Goal: Task Accomplishment & Management: Complete application form

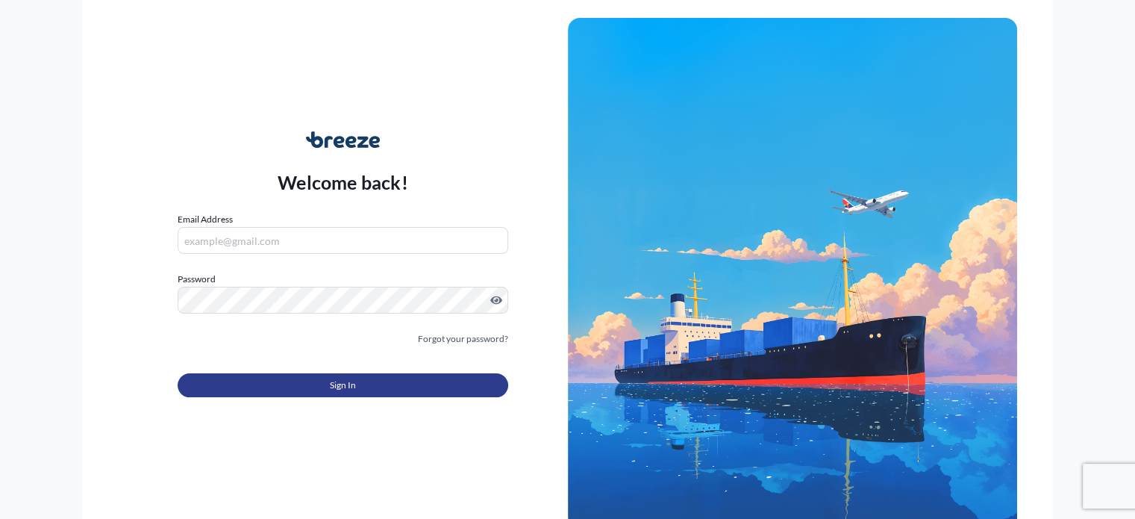
type input "[EMAIL_ADDRESS][DOMAIN_NAME]"
click at [400, 383] on button "Sign In" at bounding box center [343, 385] width 330 height 24
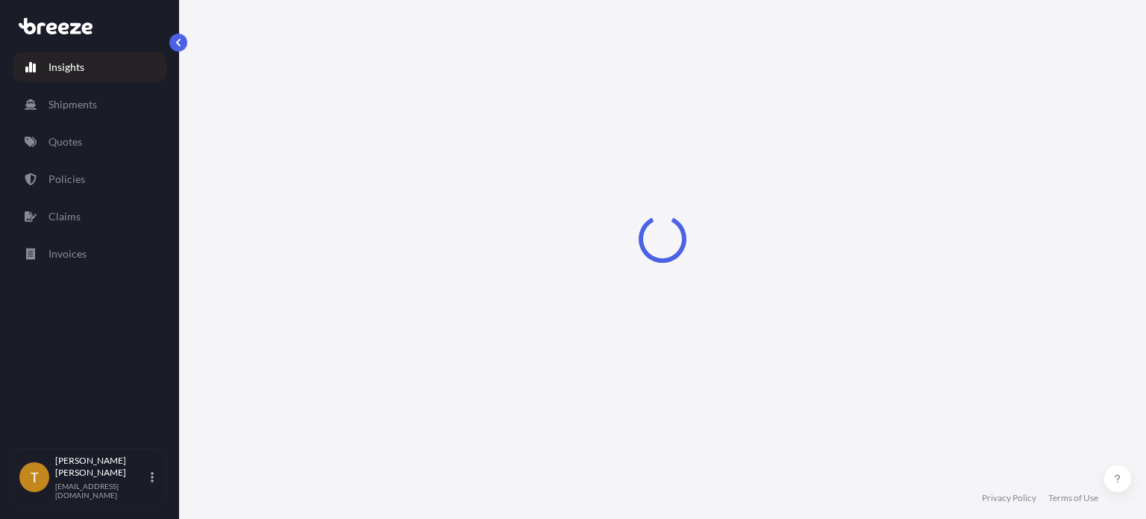
select select "2025"
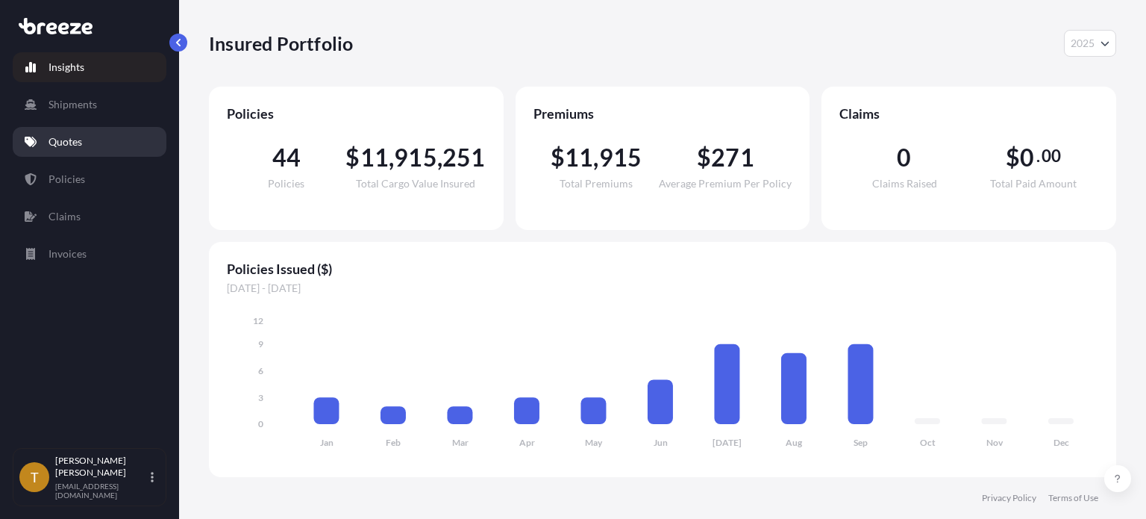
click at [72, 145] on p "Quotes" at bounding box center [66, 141] width 34 height 15
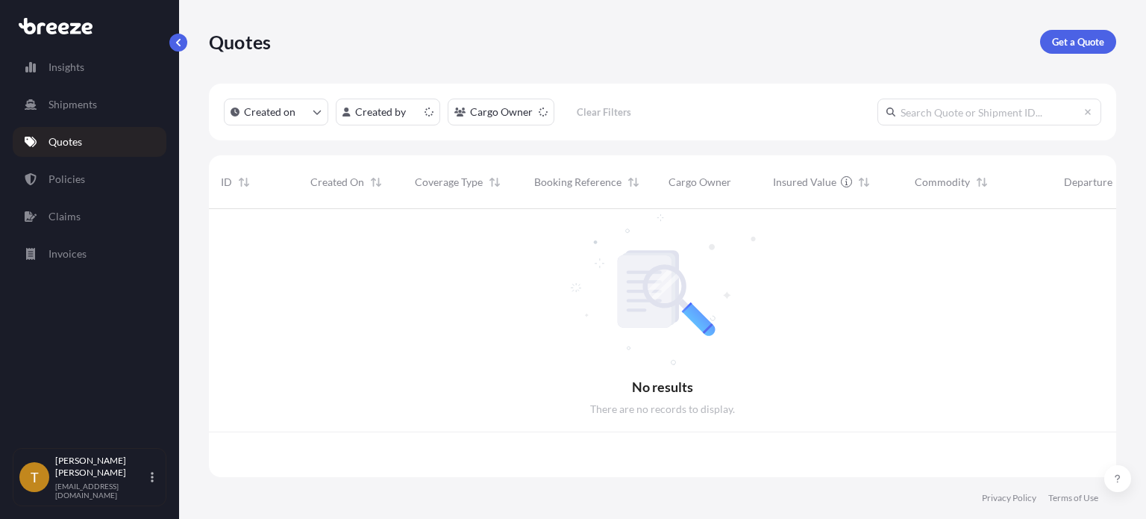
scroll to position [265, 896]
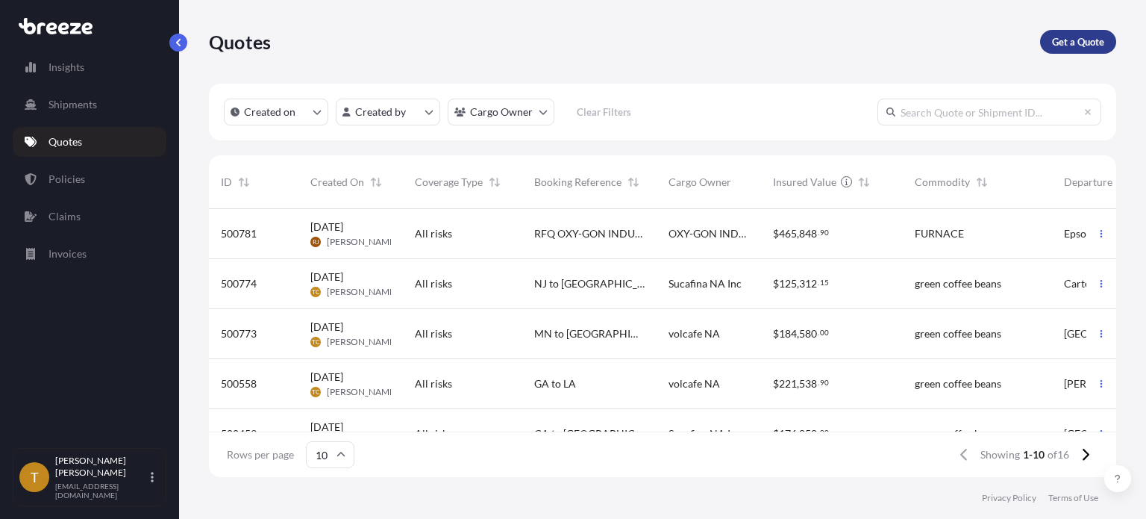
click at [1082, 43] on p "Get a Quote" at bounding box center [1078, 41] width 52 height 15
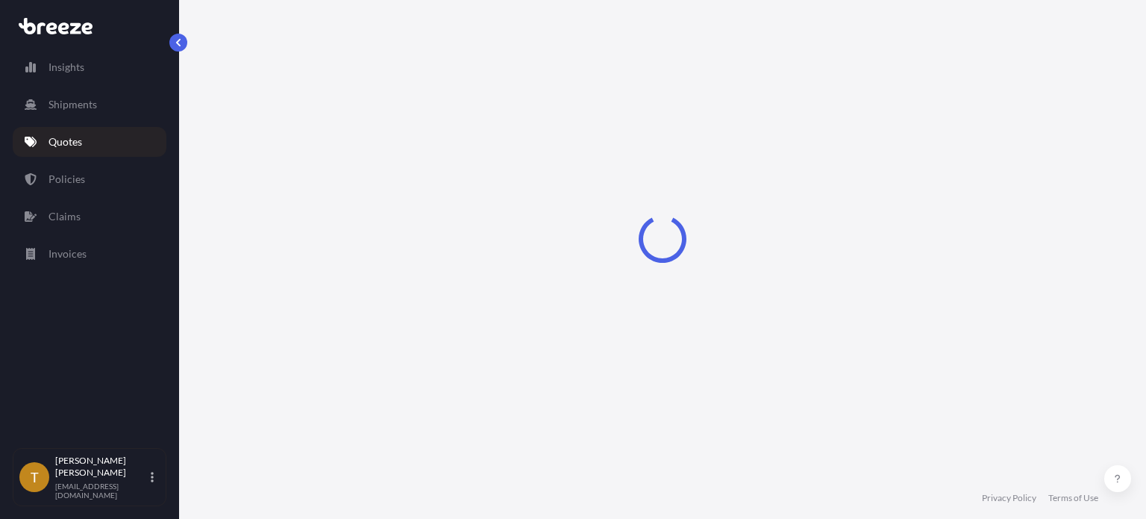
scroll to position [24, 0]
select select "Sea"
select select "1"
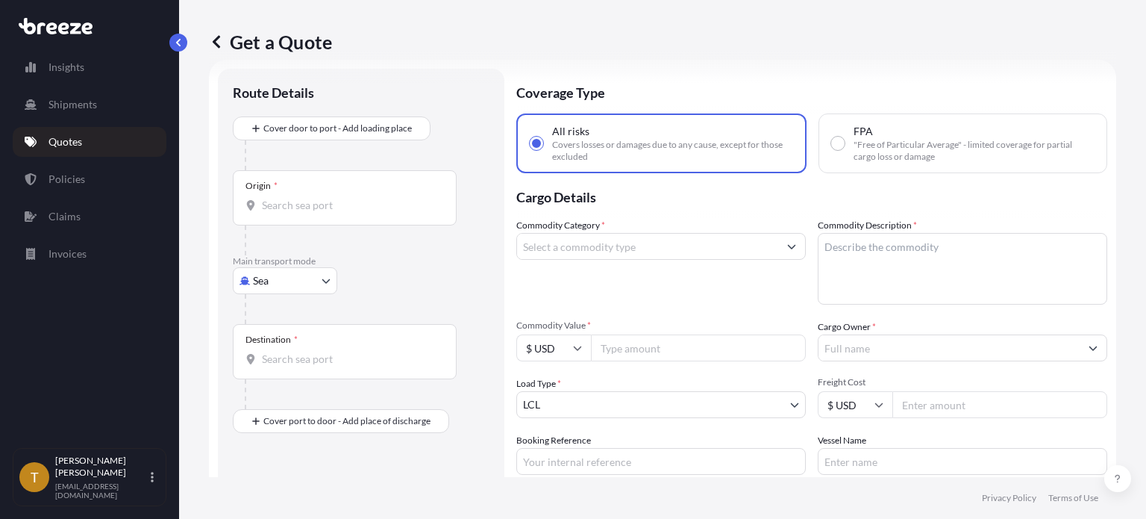
click at [326, 278] on body "Insights Shipments Quotes Policies Claims Invoices T [PERSON_NAME] [EMAIL_ADDRE…" at bounding box center [573, 315] width 1146 height 631
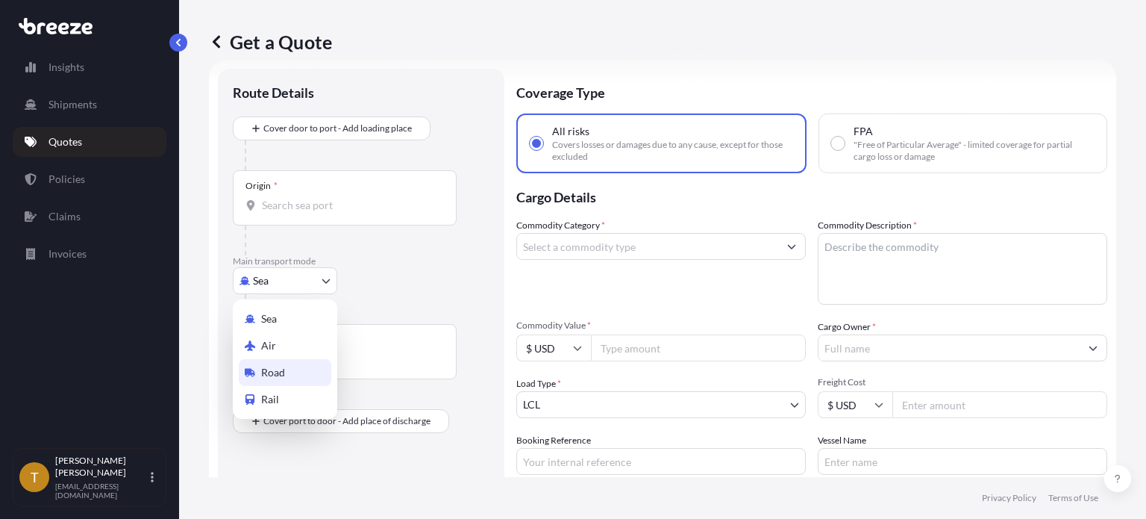
click at [284, 367] on span "Road" at bounding box center [273, 372] width 24 height 15
select select "Road"
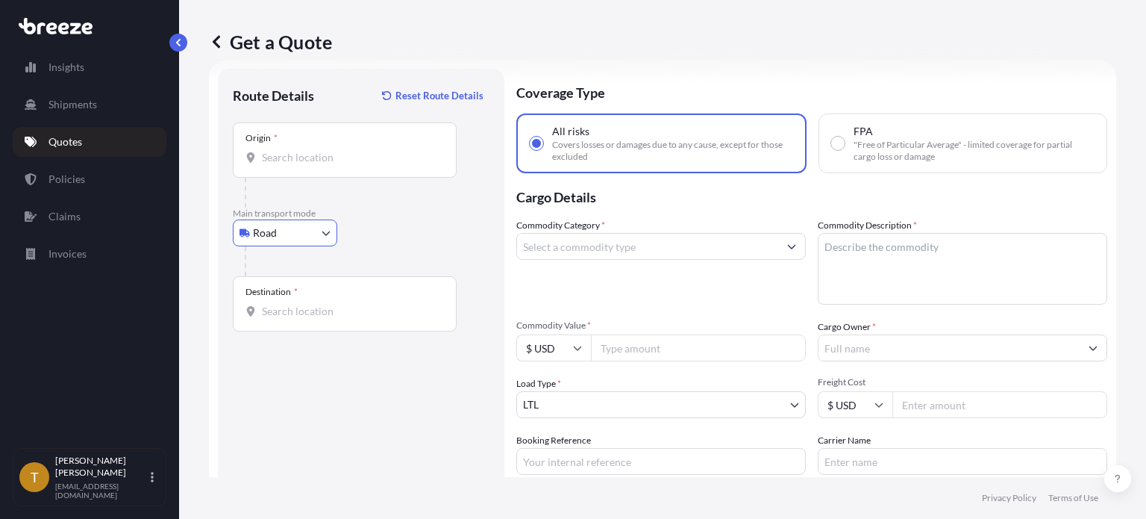
click at [325, 158] on input "Origin *" at bounding box center [350, 157] width 176 height 15
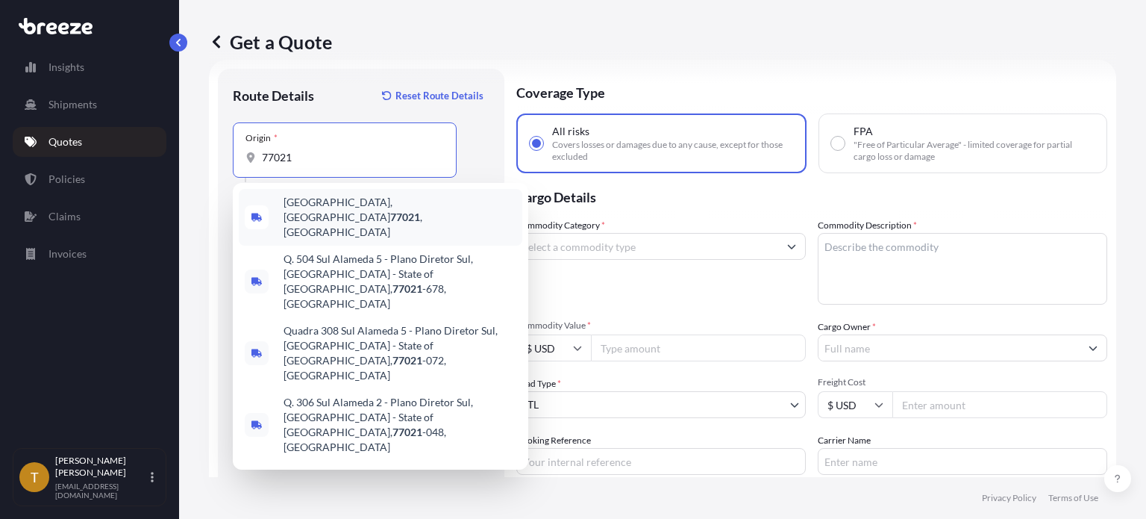
click at [313, 211] on span "[GEOGRAPHIC_DATA] , [GEOGRAPHIC_DATA]" at bounding box center [400, 217] width 233 height 45
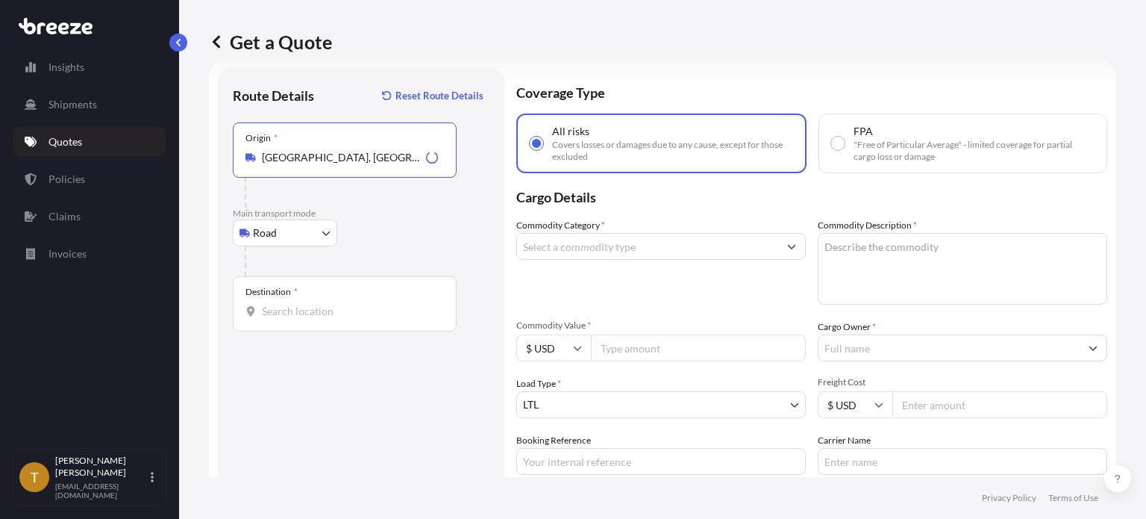
type input "[GEOGRAPHIC_DATA], [GEOGRAPHIC_DATA]"
click at [319, 314] on input "Destination *" at bounding box center [350, 311] width 176 height 15
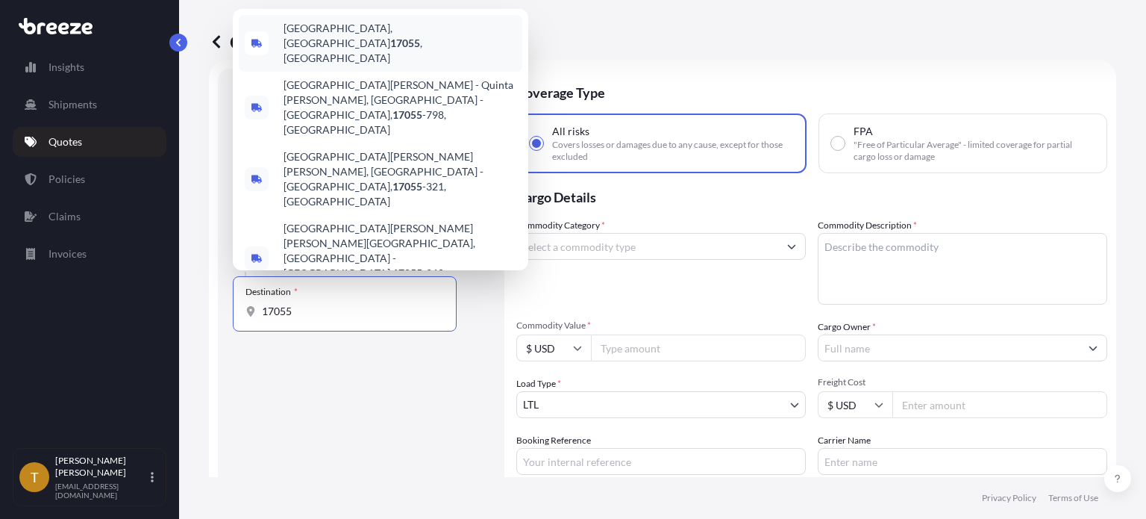
click at [328, 66] on span "[GEOGRAPHIC_DATA], [GEOGRAPHIC_DATA] 17055 , [GEOGRAPHIC_DATA]" at bounding box center [400, 43] width 233 height 45
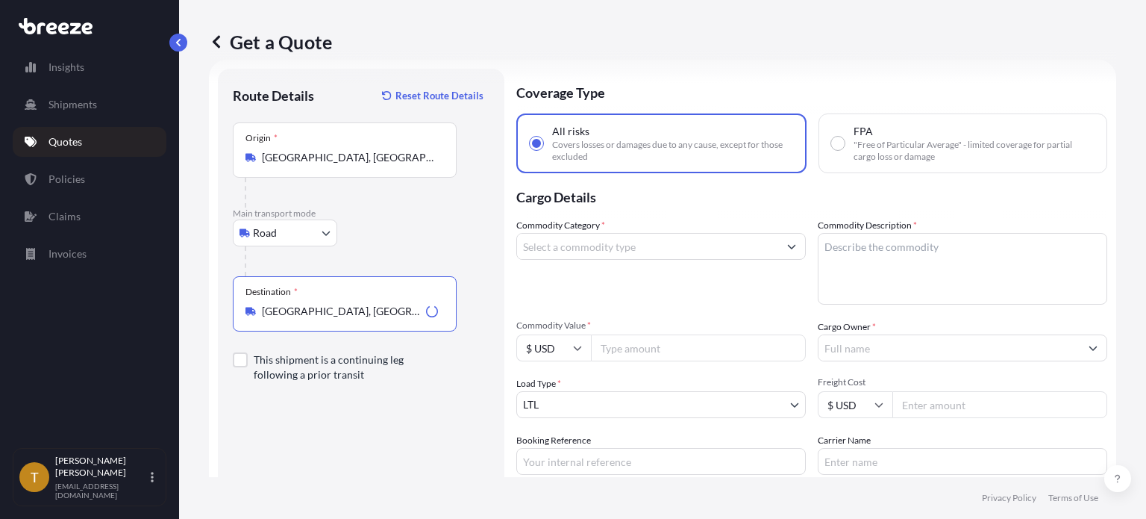
type input "[GEOGRAPHIC_DATA], [GEOGRAPHIC_DATA] 17055, [GEOGRAPHIC_DATA]"
click at [627, 249] on input "Commodity Category *" at bounding box center [647, 246] width 261 height 27
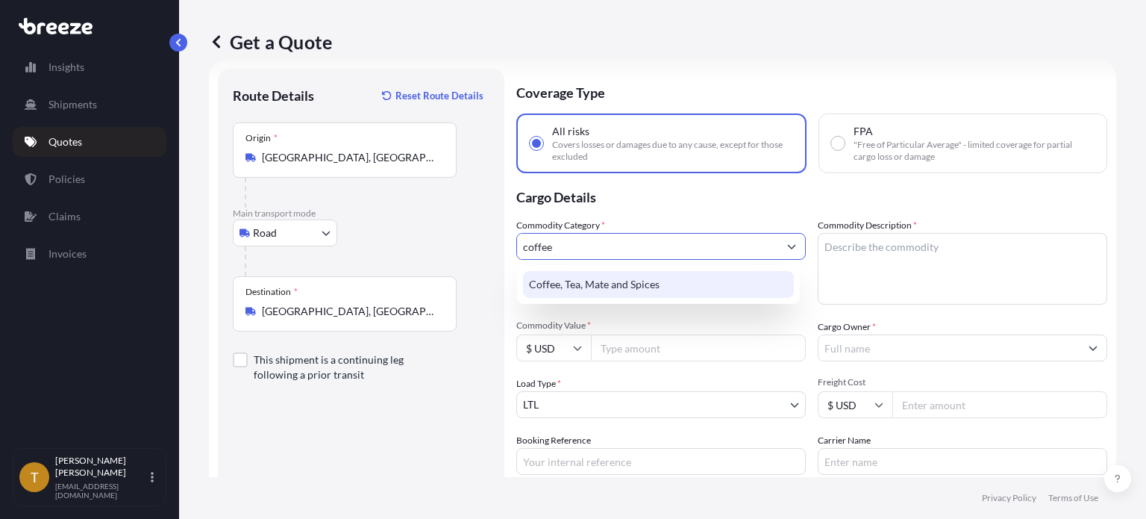
click at [619, 277] on div "Coffee, Tea, Mate and Spices" at bounding box center [658, 284] width 271 height 27
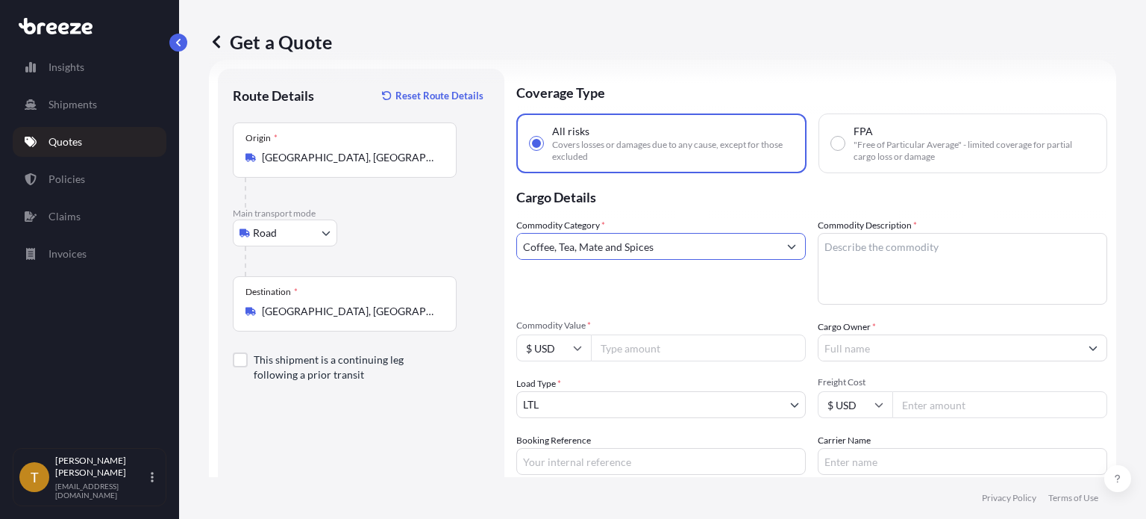
type input "Coffee, Tea, Mate and Spices"
click at [840, 250] on textarea "Commodity Description *" at bounding box center [963, 269] width 290 height 72
type textarea "green coffee beans"
click at [639, 348] on input "Commodity Value *" at bounding box center [698, 347] width 215 height 27
type input "280000.00"
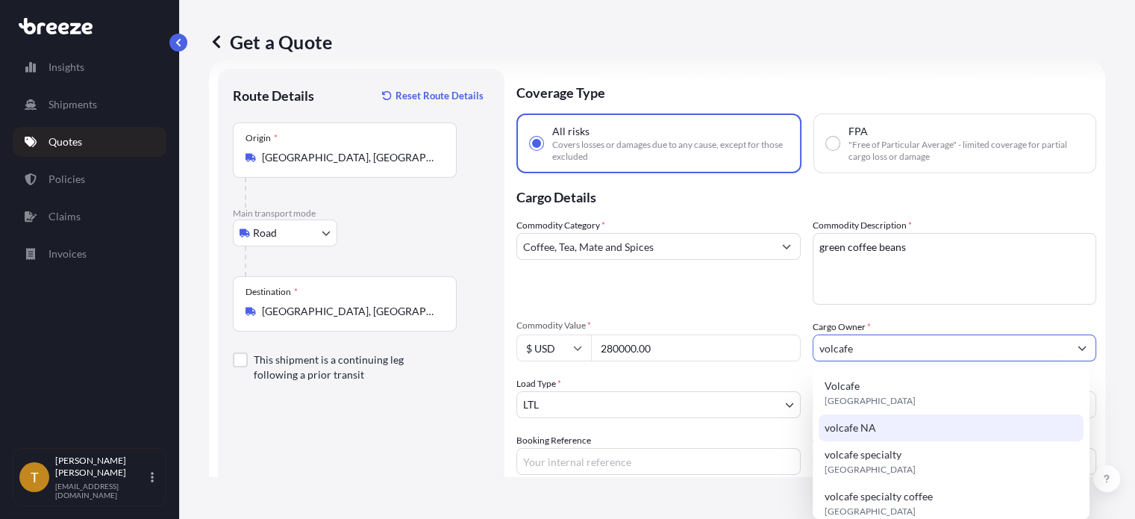
click at [842, 428] on span "volcafe NA" at bounding box center [851, 427] width 52 height 15
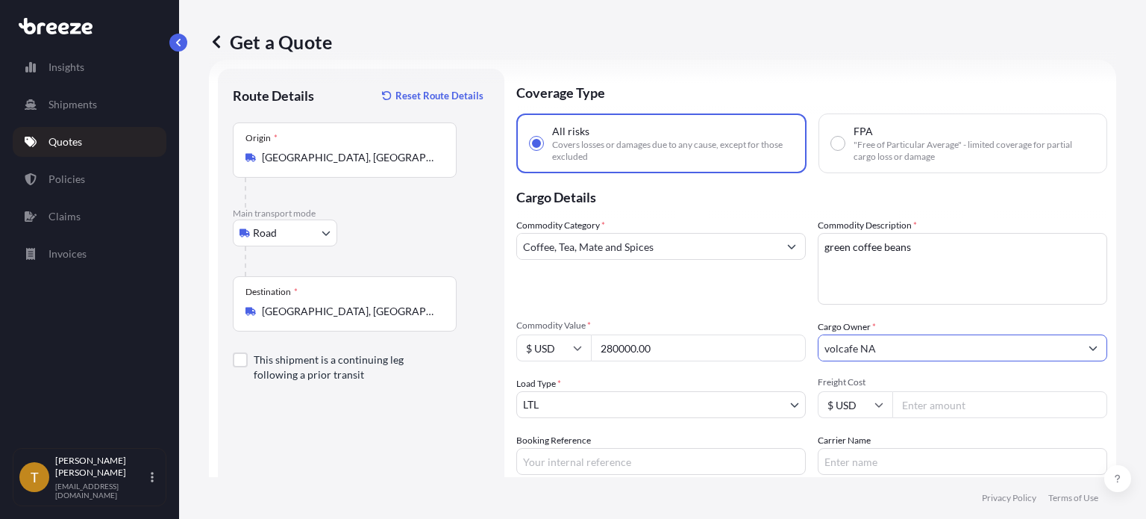
type input "volcafe NA"
click at [610, 396] on body "0 options available. 5 options available. Insights Shipments Quotes Policies Cl…" at bounding box center [573, 315] width 1146 height 631
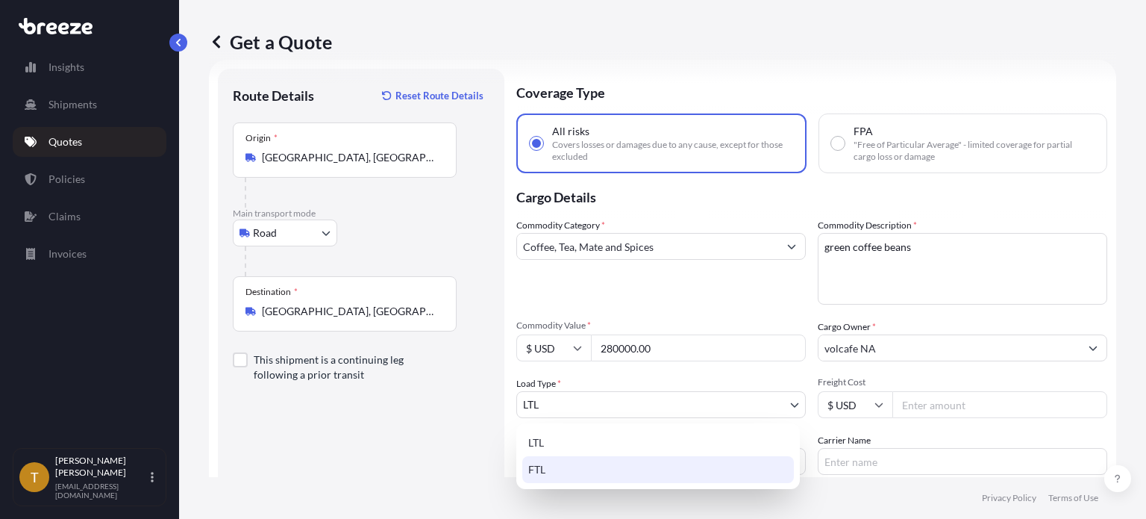
click at [576, 465] on div "FTL" at bounding box center [658, 469] width 272 height 27
select select "2"
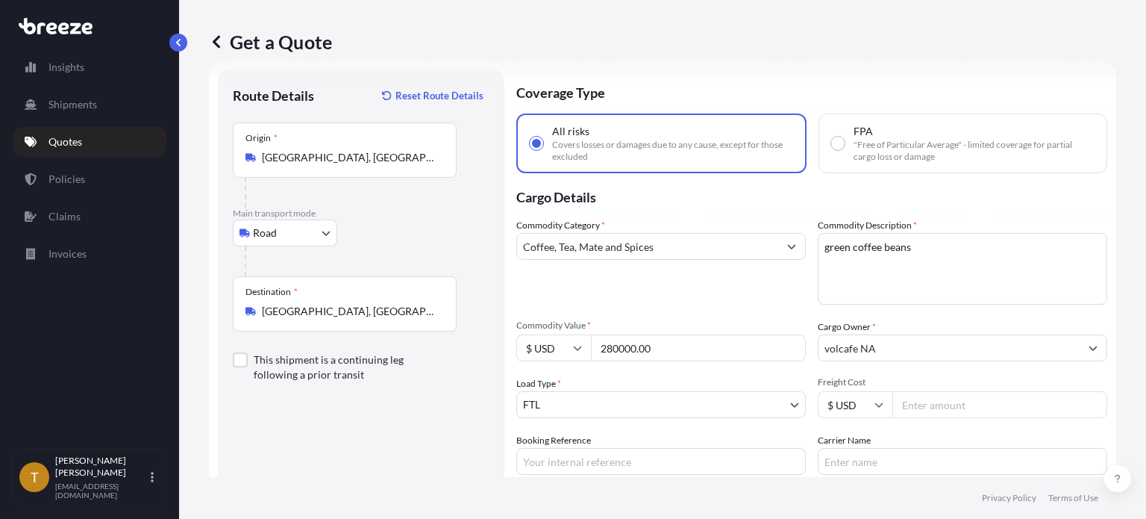
click at [917, 404] on input "Freight Cost" at bounding box center [1000, 404] width 215 height 27
type input "3800"
type input "[GEOGRAPHIC_DATA] to [GEOGRAPHIC_DATA]"
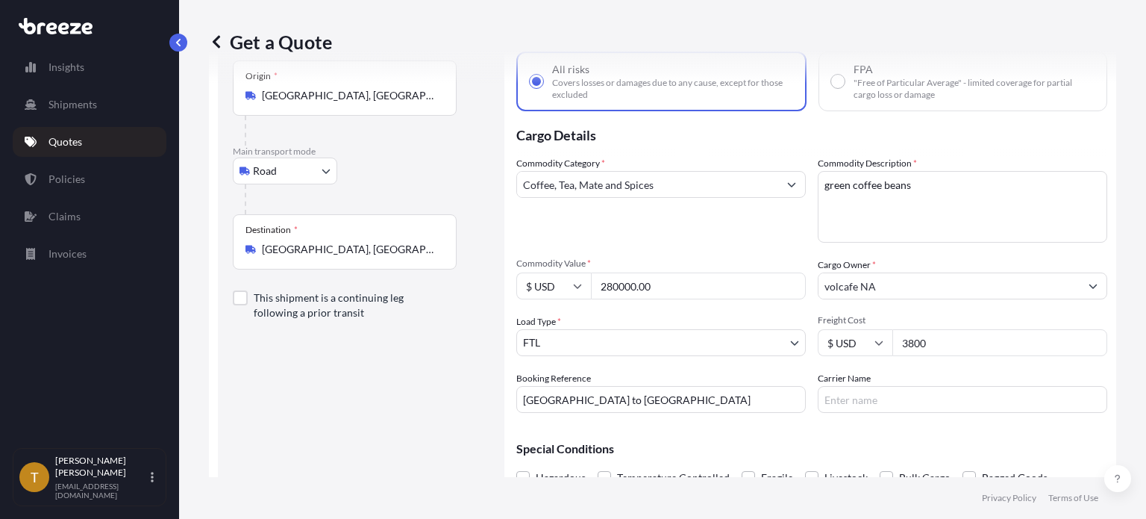
scroll to position [158, 0]
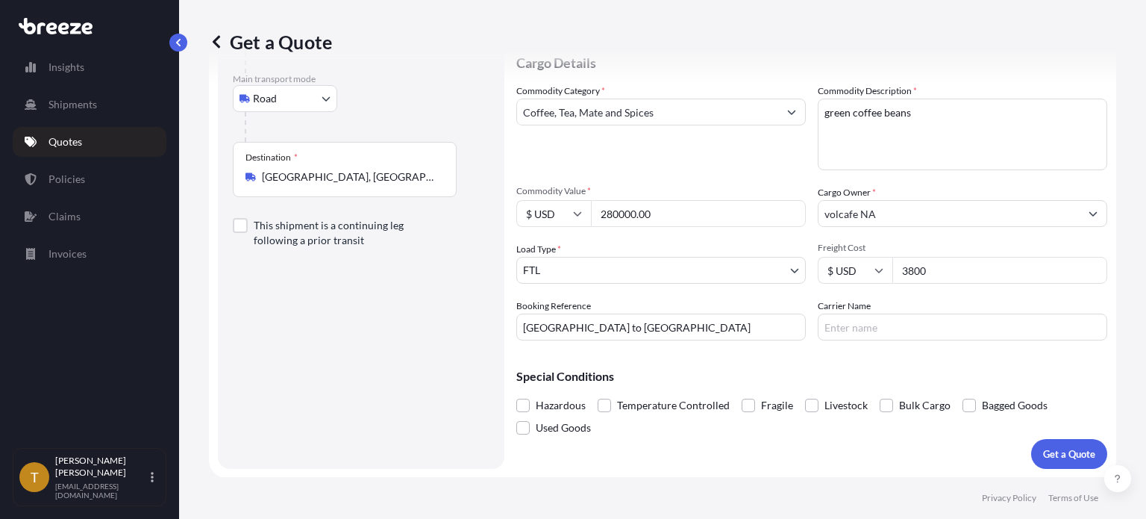
drag, startPoint x: 964, startPoint y: 405, endPoint x: 973, endPoint y: 431, distance: 27.4
click at [964, 405] on span at bounding box center [969, 405] width 13 height 13
click at [963, 394] on input "Bagged Goods" at bounding box center [963, 394] width 0 height 0
click at [1048, 454] on p "Get a Quote" at bounding box center [1069, 453] width 52 height 15
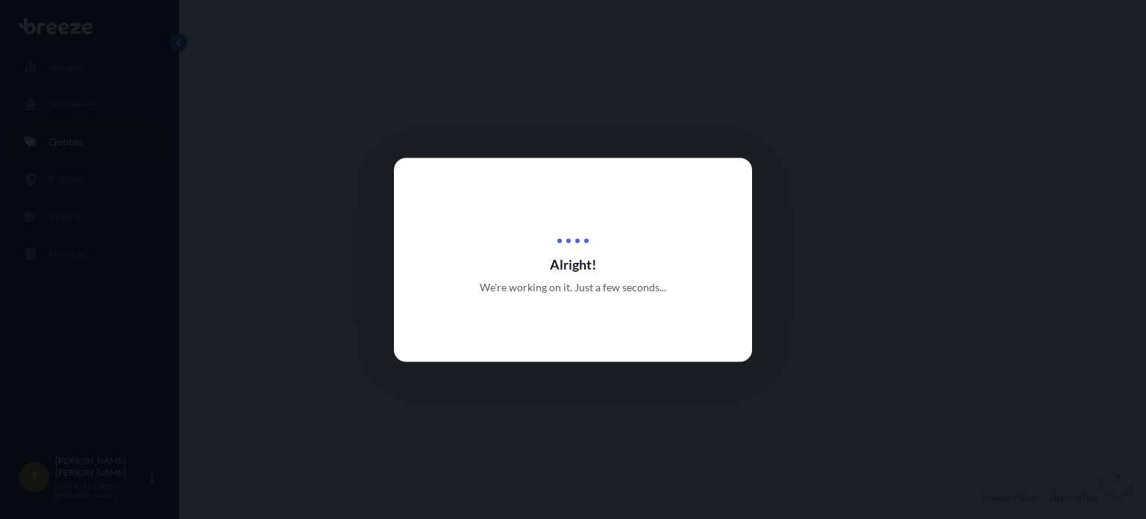
select select "Road"
select select "2"
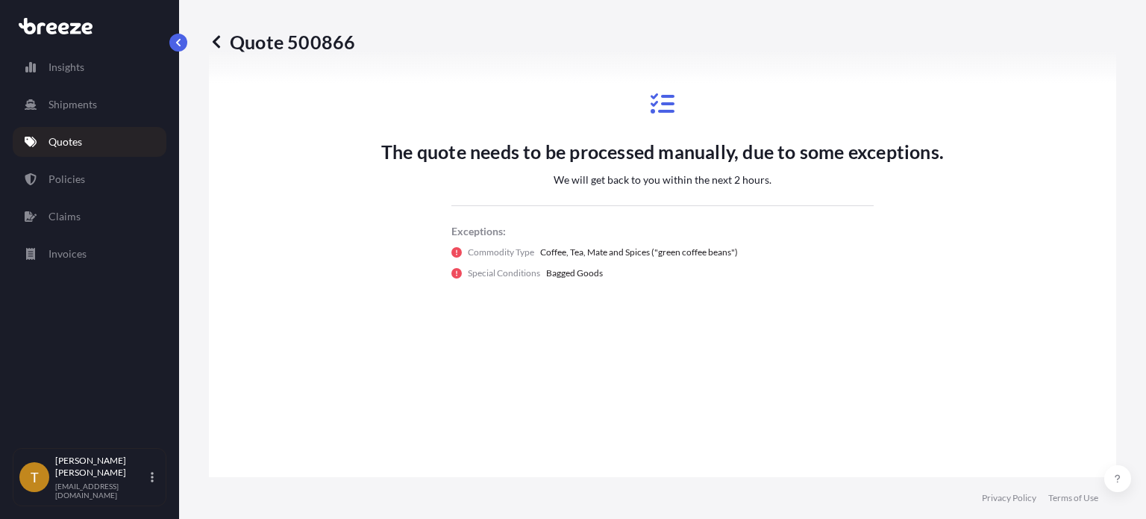
scroll to position [650, 0]
